Goal: Task Accomplishment & Management: Manage account settings

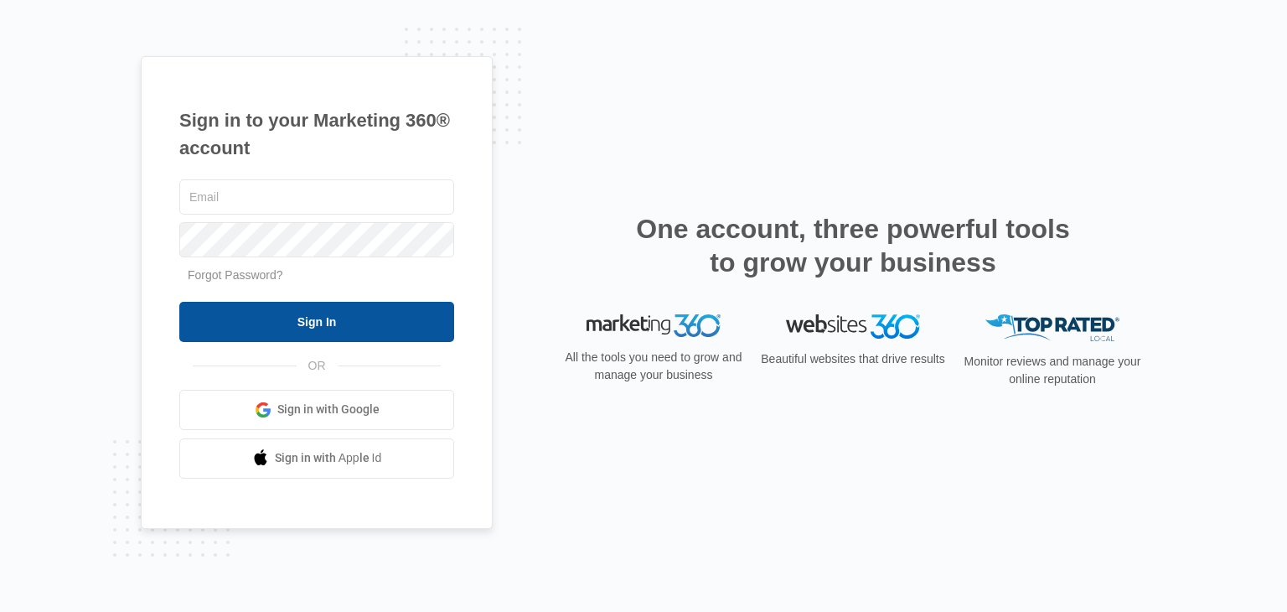
type input "[EMAIL_ADDRESS][DOMAIN_NAME]"
click at [298, 328] on input "Sign In" at bounding box center [316, 322] width 275 height 40
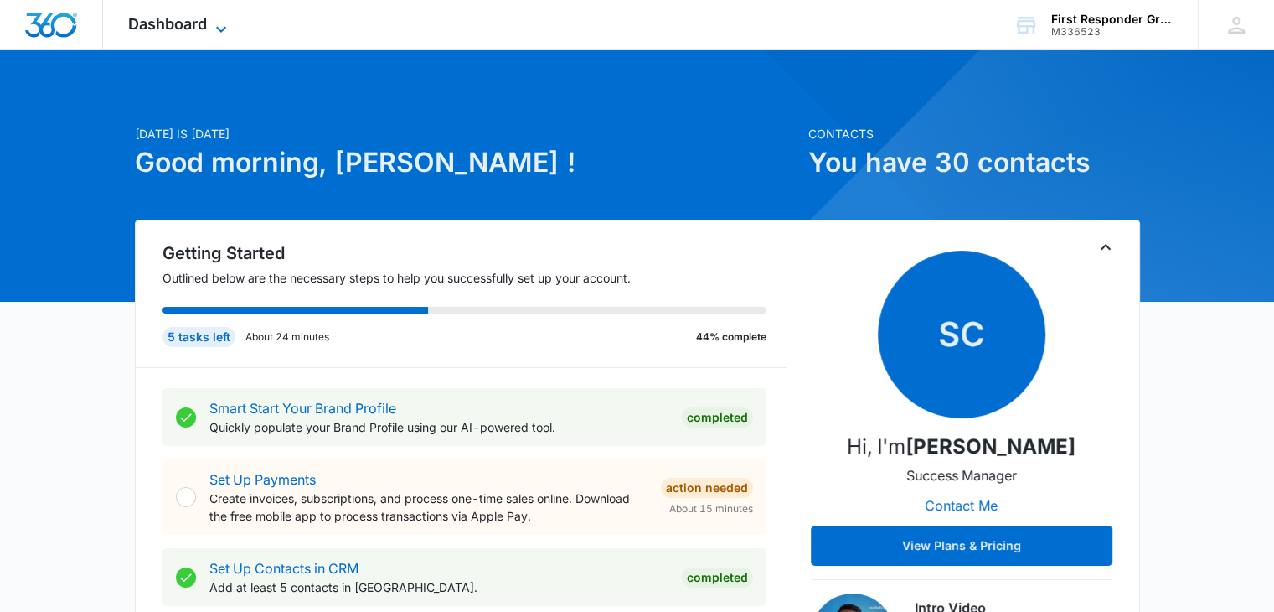
click at [226, 28] on icon at bounding box center [221, 29] width 20 height 20
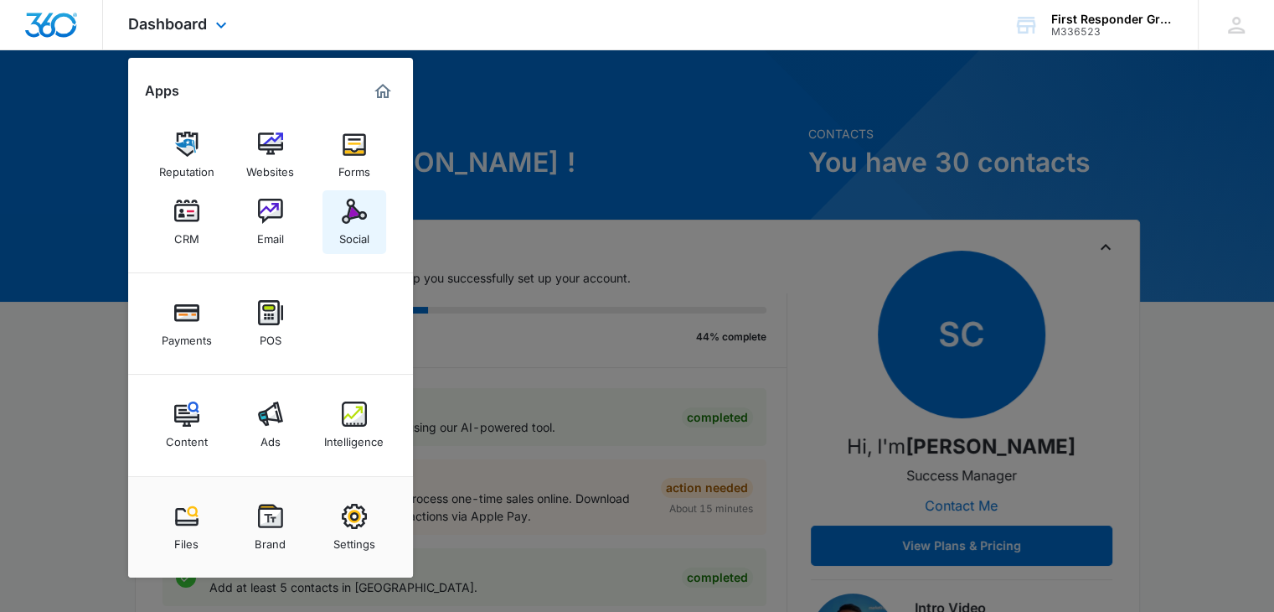
click at [350, 213] on img at bounding box center [354, 211] width 25 height 25
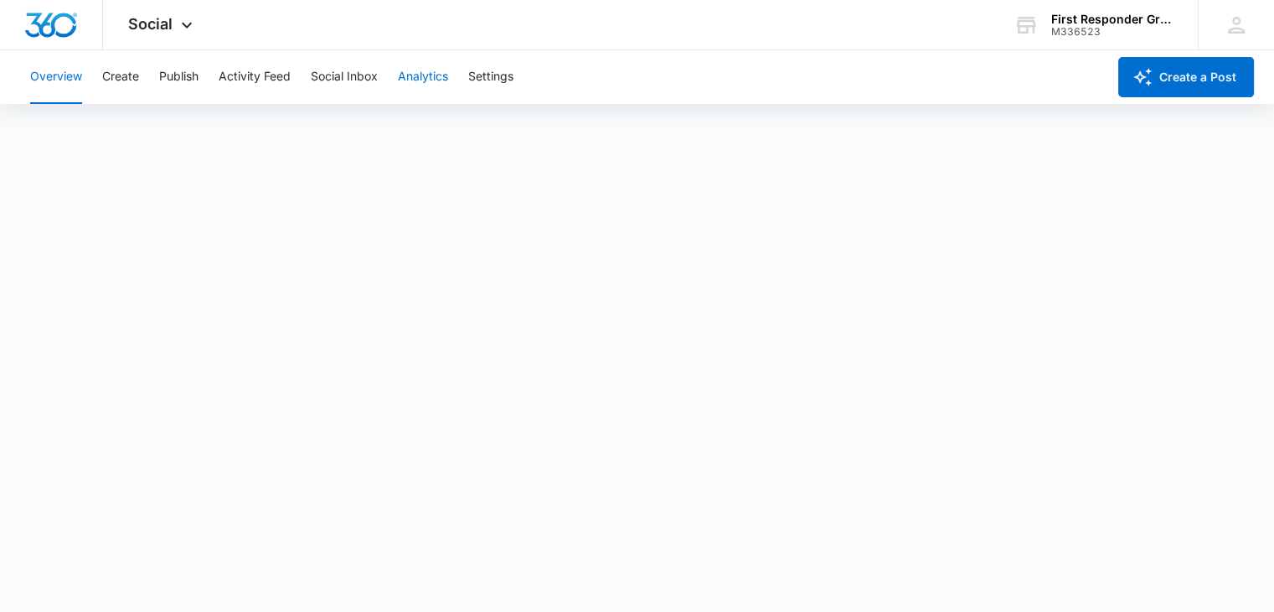
click at [427, 78] on button "Analytics" at bounding box center [423, 77] width 50 height 54
